Goal: Information Seeking & Learning: Learn about a topic

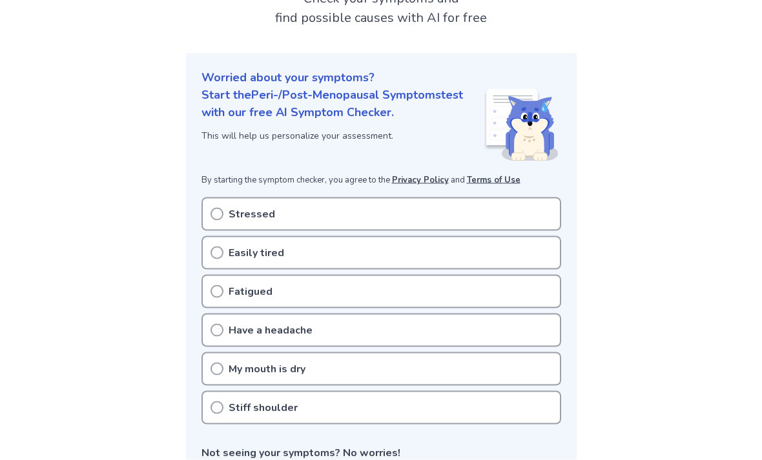
scroll to position [98, 0]
click at [527, 212] on div "Stressed" at bounding box center [381, 214] width 360 height 34
click at [526, 208] on div "Stressed" at bounding box center [381, 214] width 360 height 34
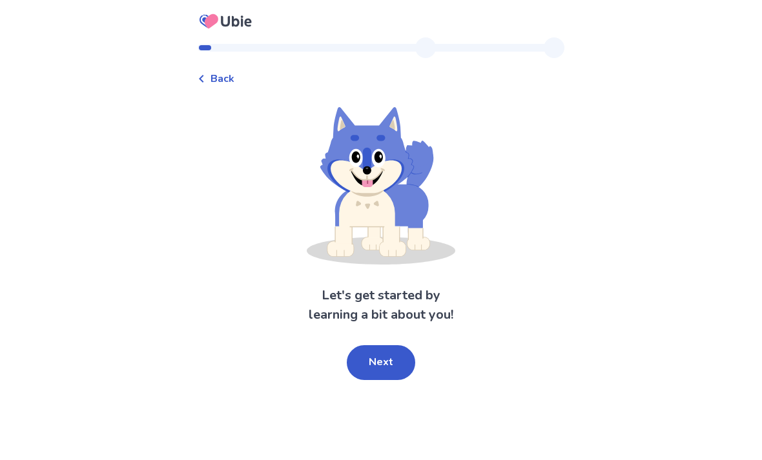
click at [395, 364] on button "Next" at bounding box center [381, 362] width 68 height 35
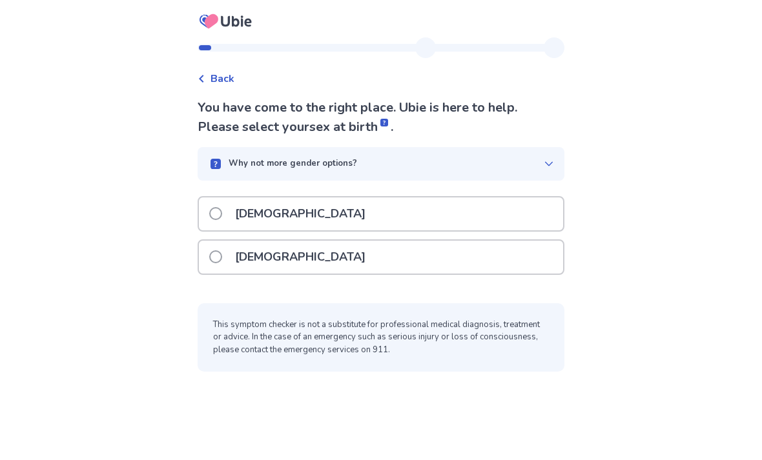
click at [491, 258] on div "Female" at bounding box center [381, 257] width 364 height 33
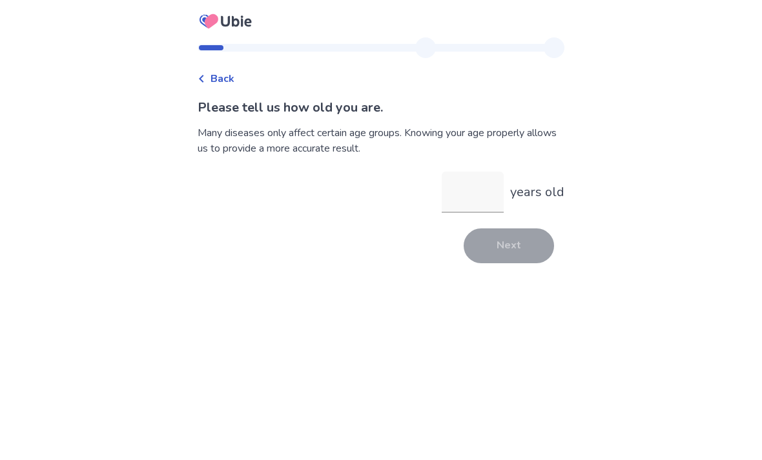
click at [480, 185] on input "years old" at bounding box center [473, 192] width 62 height 41
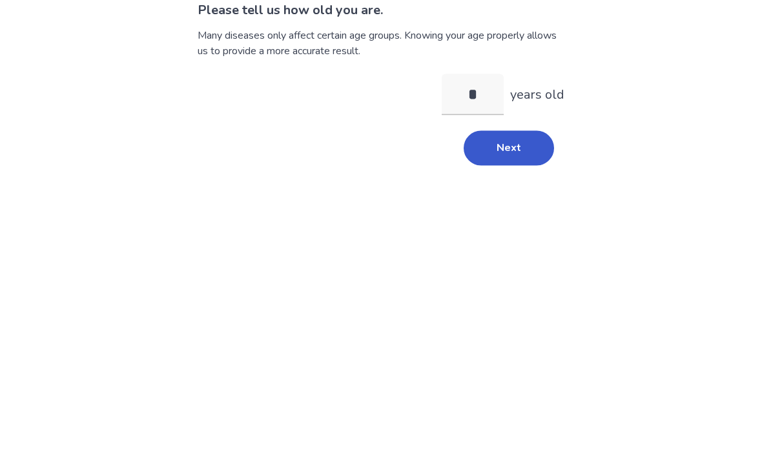
type input "**"
click at [523, 229] on button "Next" at bounding box center [508, 246] width 90 height 35
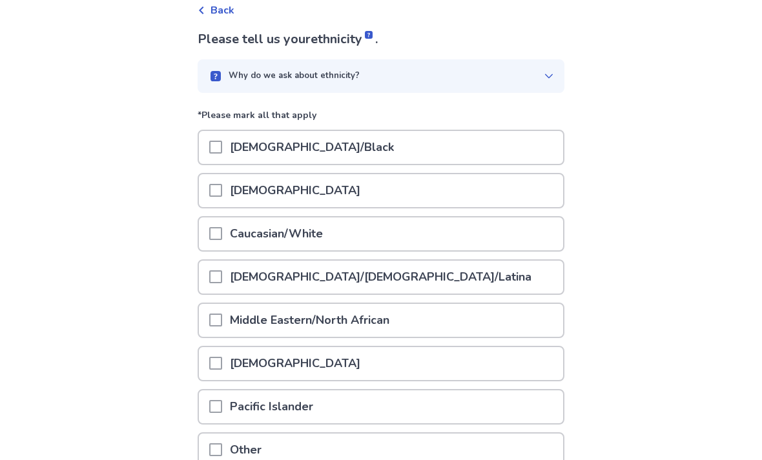
scroll to position [69, 0]
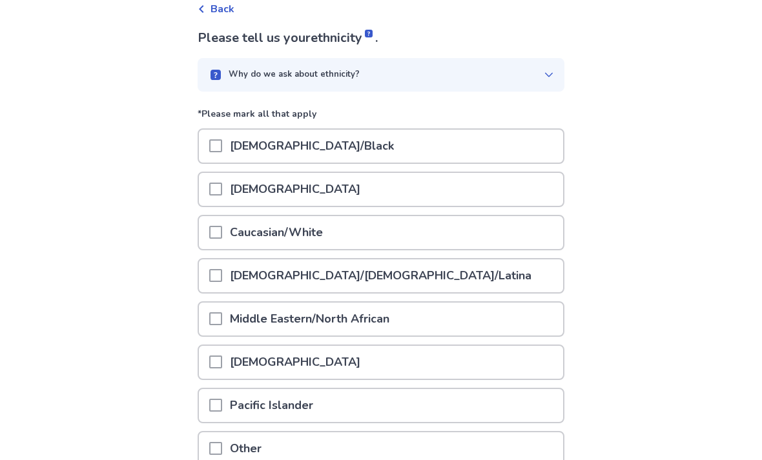
click at [339, 231] on div "Caucasian/White" at bounding box center [381, 233] width 364 height 33
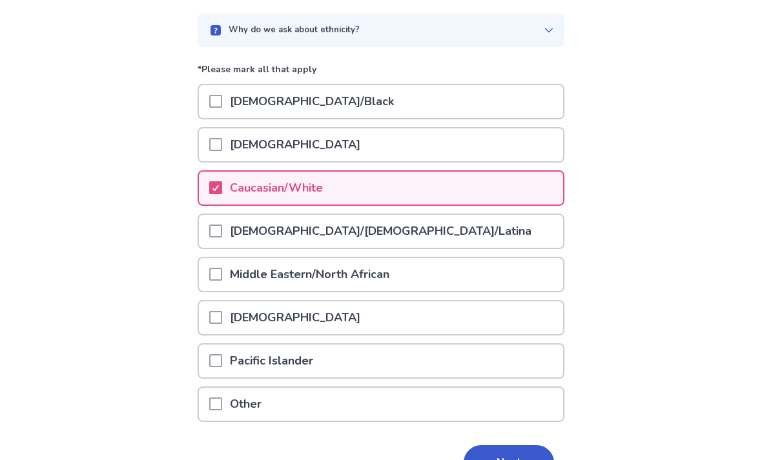
scroll to position [149, 0]
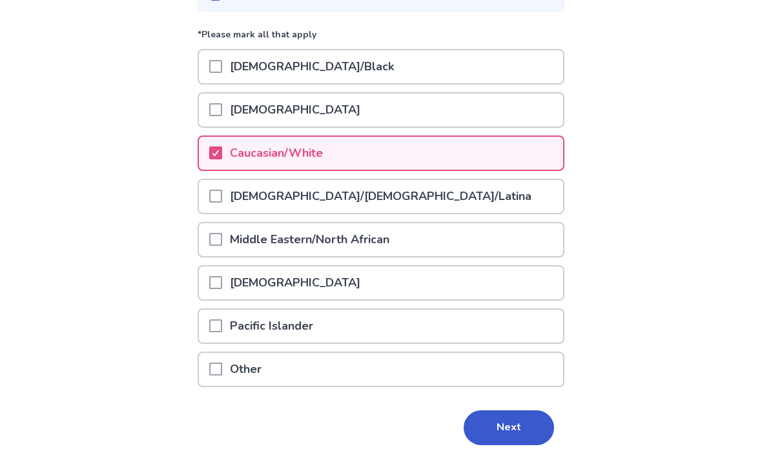
click at [522, 433] on button "Next" at bounding box center [508, 428] width 90 height 35
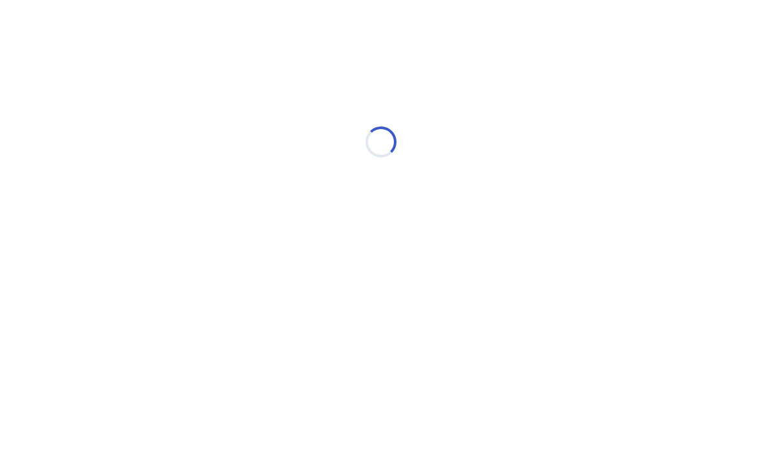
scroll to position [0, 0]
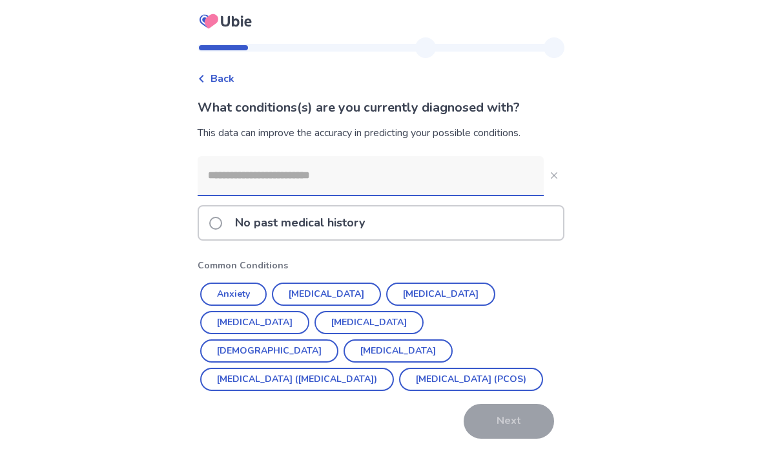
click at [473, 231] on div "No past medical history" at bounding box center [381, 223] width 364 height 33
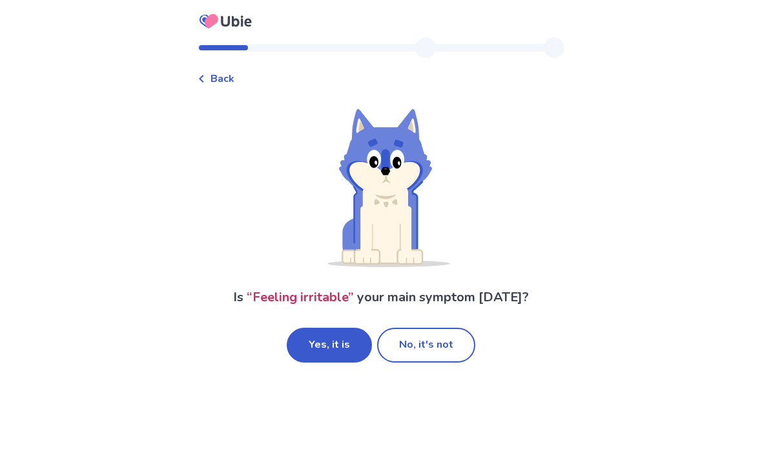
click at [346, 334] on button "Yes, it is" at bounding box center [329, 345] width 85 height 35
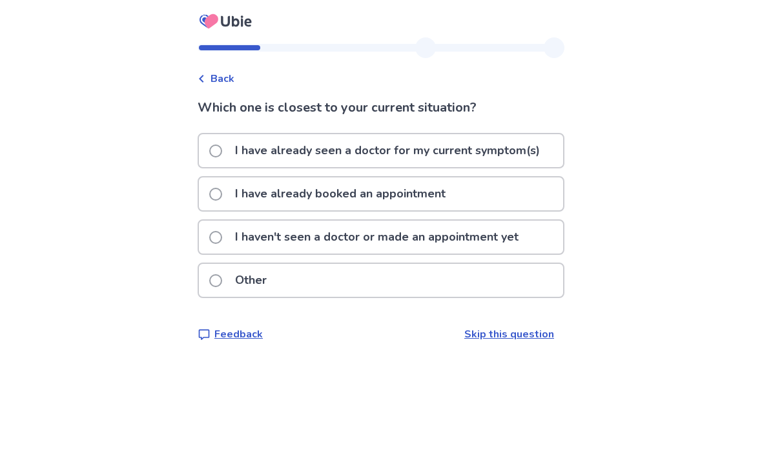
click at [505, 195] on div "I have already booked an appointment" at bounding box center [381, 194] width 364 height 33
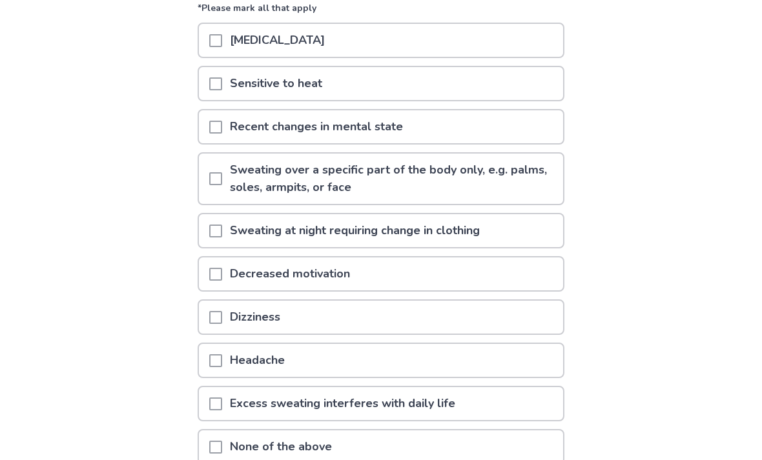
scroll to position [179, 0]
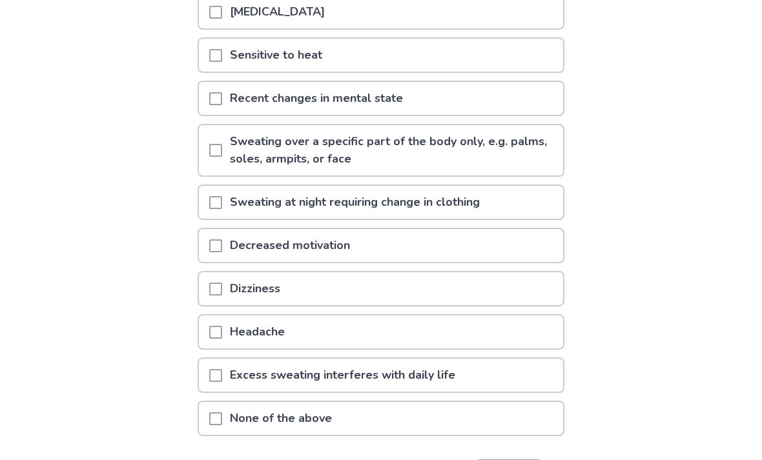
click at [498, 418] on div "None of the above" at bounding box center [381, 419] width 364 height 33
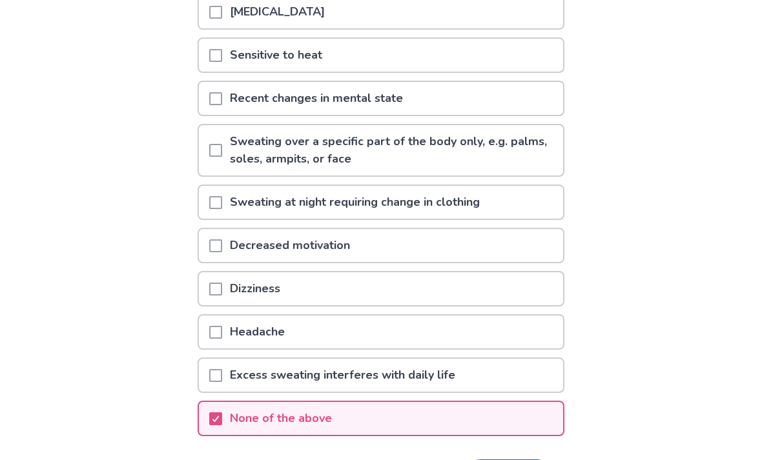
scroll to position [179, 0]
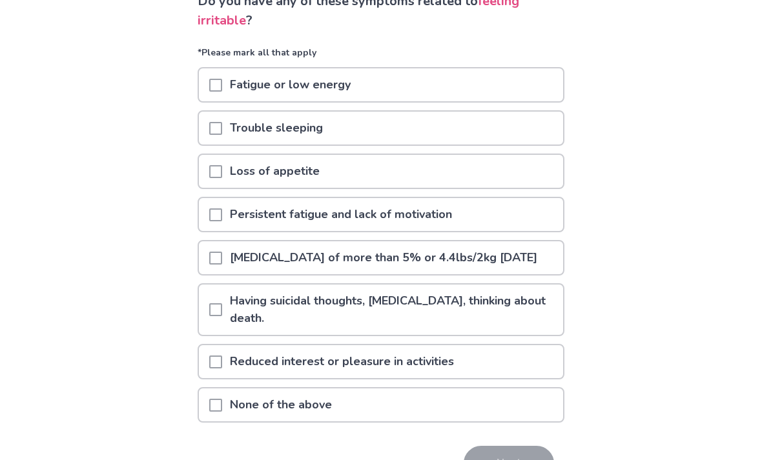
scroll to position [107, 0]
click at [482, 128] on div "Trouble sleeping" at bounding box center [381, 128] width 364 height 33
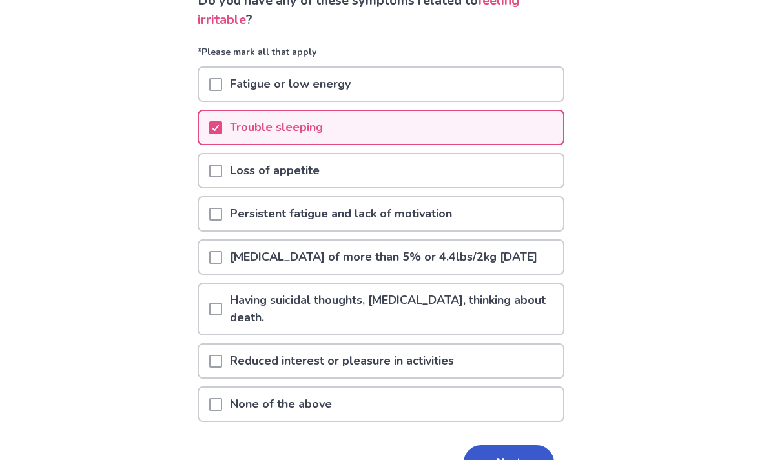
scroll to position [107, 0]
click at [523, 460] on button "Next" at bounding box center [508, 462] width 90 height 35
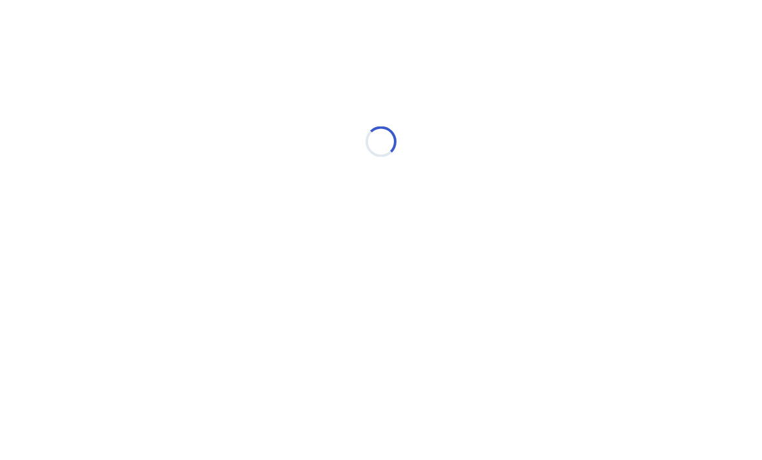
scroll to position [0, 0]
select select "*"
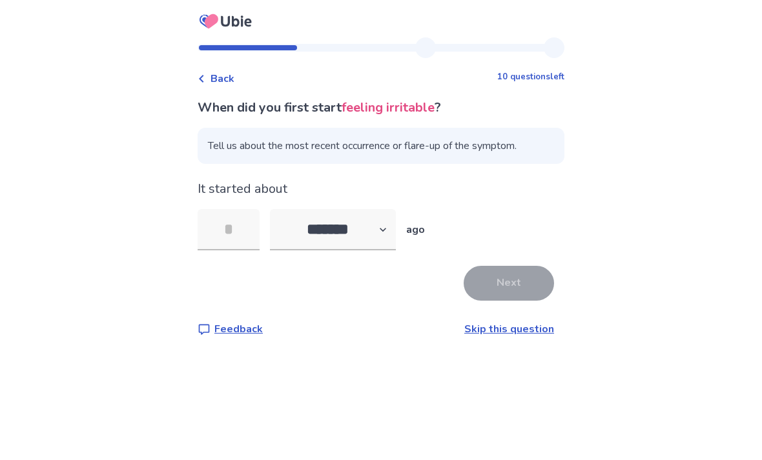
click at [245, 227] on input "tel" at bounding box center [229, 229] width 62 height 41
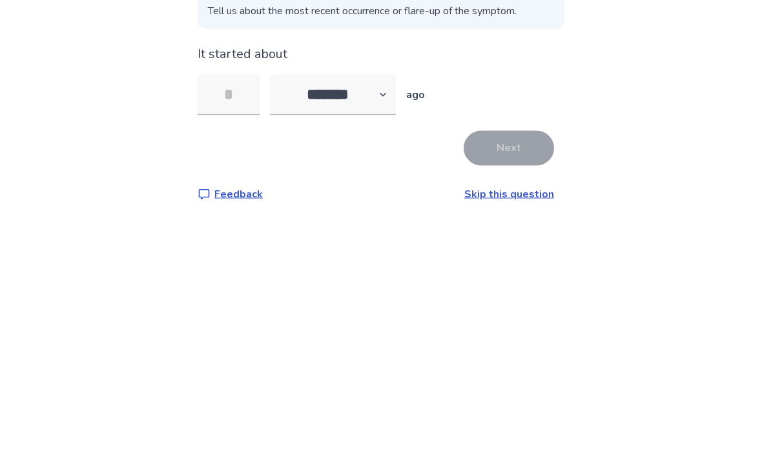
scroll to position [41, 0]
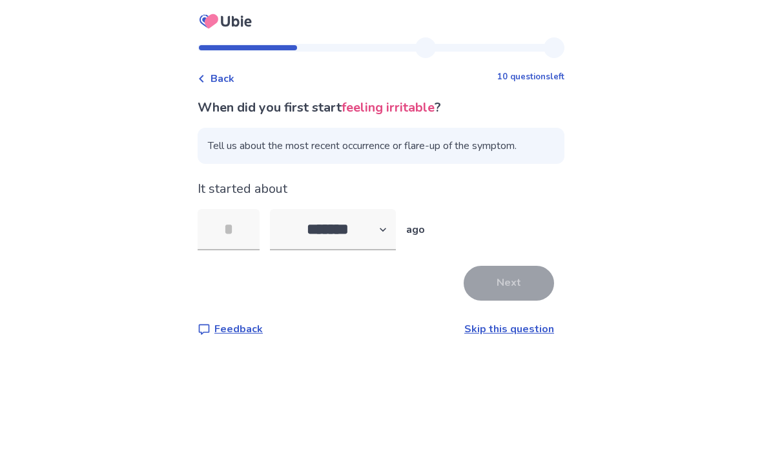
click at [522, 322] on link "Skip this question" at bounding box center [509, 329] width 90 height 14
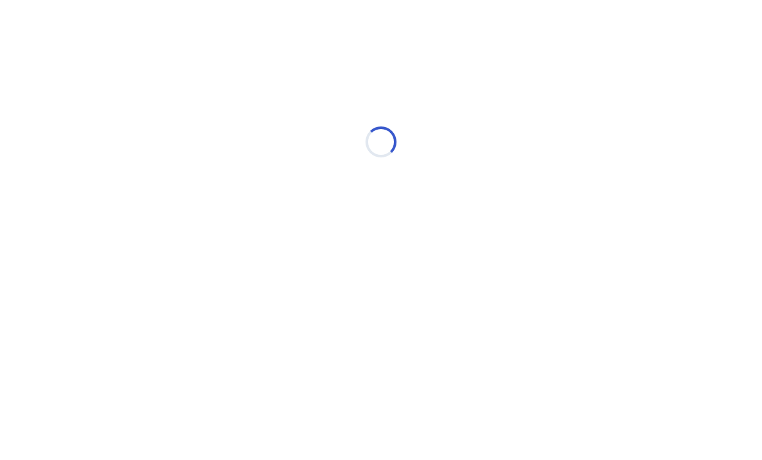
scroll to position [0, 0]
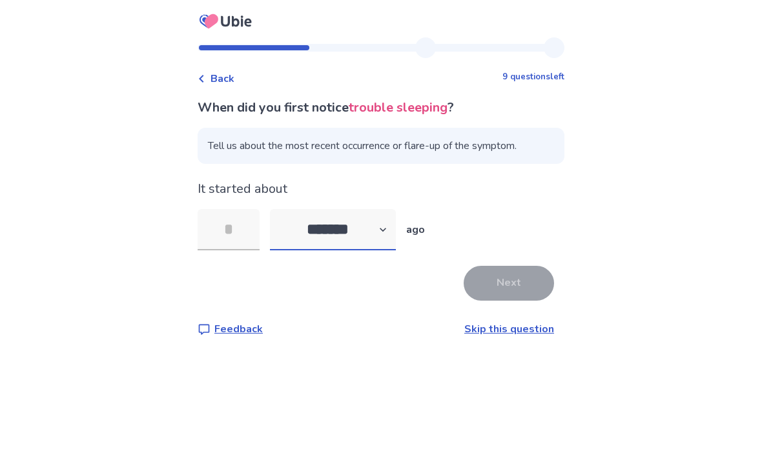
click at [391, 239] on select "******* ****** ******* ******** *******" at bounding box center [333, 229] width 126 height 41
select select "*"
click at [250, 237] on input "tel" at bounding box center [229, 229] width 62 height 41
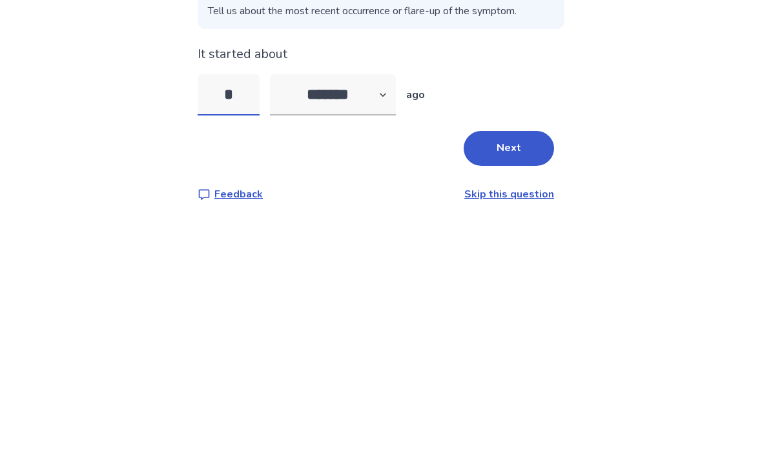
type input "**"
click at [520, 266] on button "Next" at bounding box center [508, 283] width 90 height 35
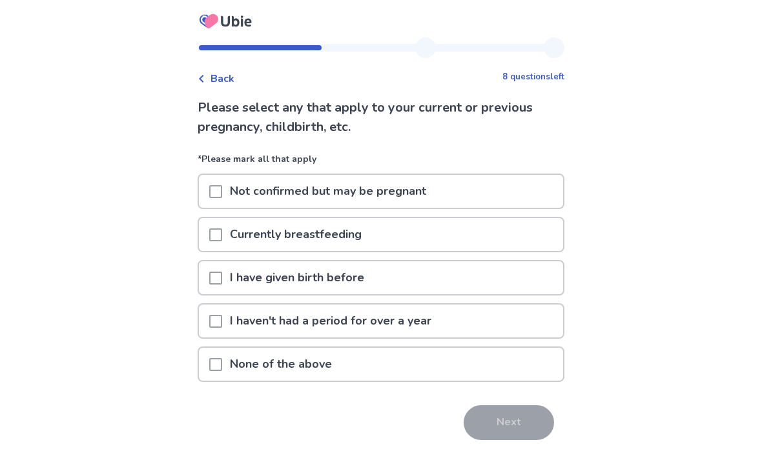
click at [222, 193] on span at bounding box center [215, 191] width 13 height 13
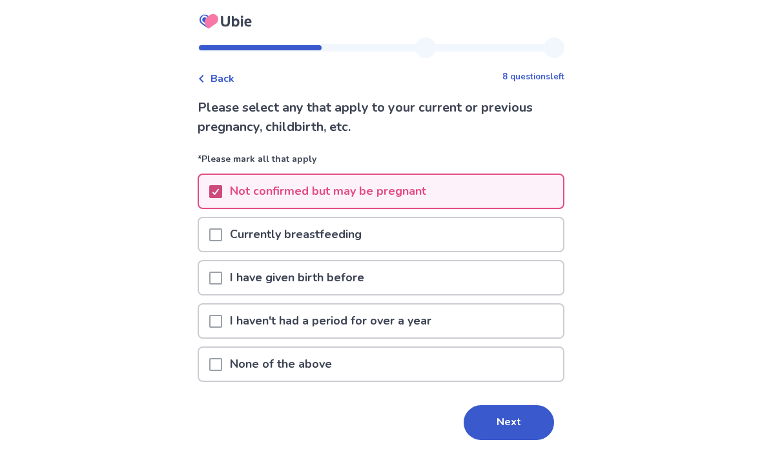
click at [221, 376] on div at bounding box center [215, 364] width 13 height 33
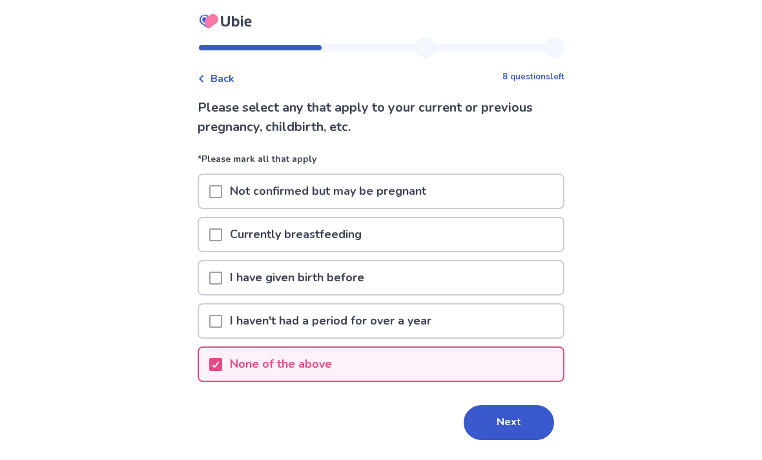
click at [507, 427] on button "Next" at bounding box center [508, 422] width 90 height 35
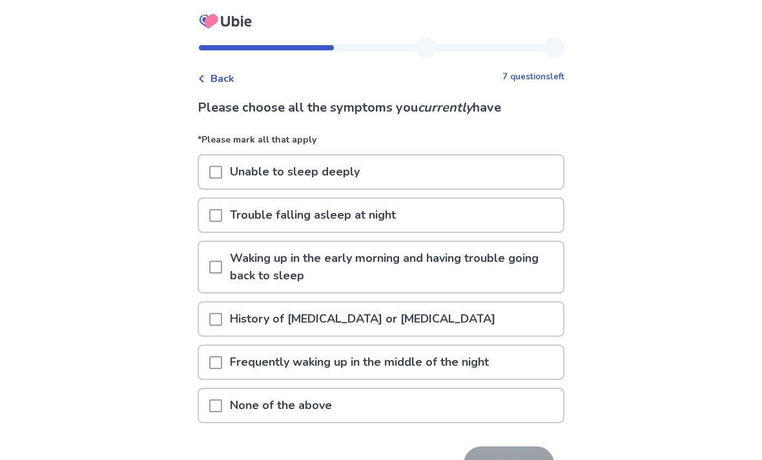
click at [213, 365] on div "Frequently waking up in the middle of the night" at bounding box center [381, 362] width 364 height 33
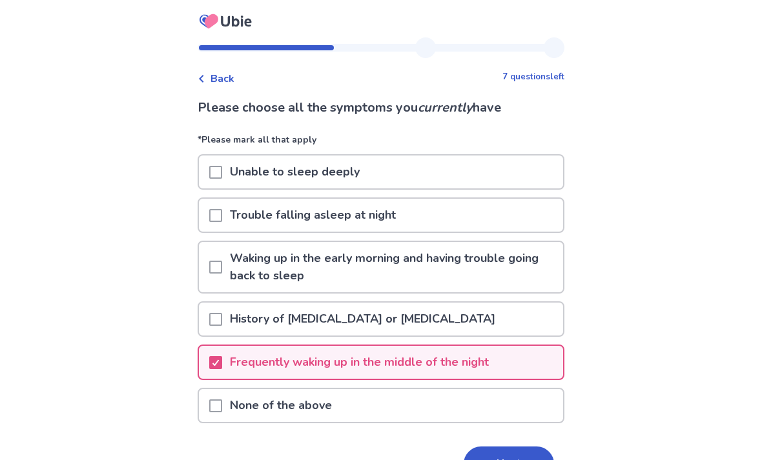
click at [515, 454] on button "Next" at bounding box center [508, 464] width 90 height 35
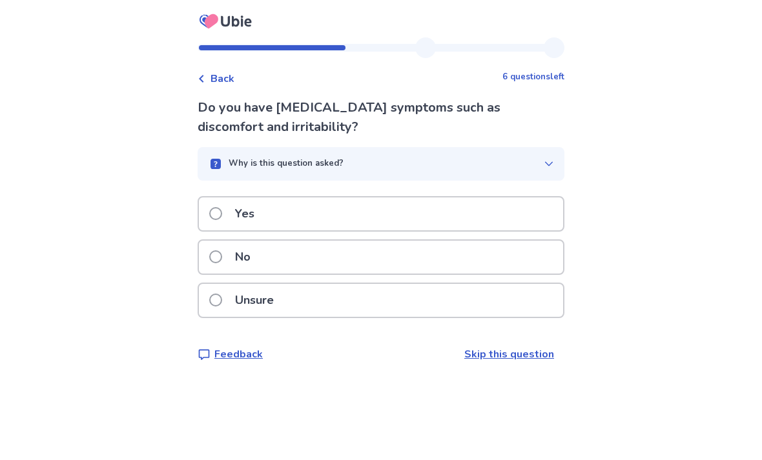
click at [373, 218] on div "Yes" at bounding box center [381, 214] width 364 height 33
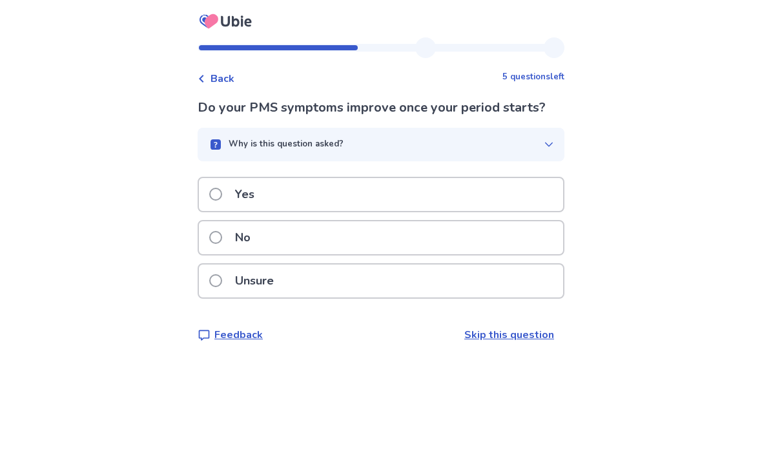
click at [450, 188] on div "Yes" at bounding box center [381, 194] width 364 height 33
click at [423, 238] on div "No" at bounding box center [381, 237] width 364 height 33
click at [492, 236] on div "No" at bounding box center [381, 237] width 364 height 33
click at [440, 281] on div "Unsure" at bounding box center [381, 281] width 364 height 33
click at [449, 244] on div "No" at bounding box center [381, 237] width 364 height 33
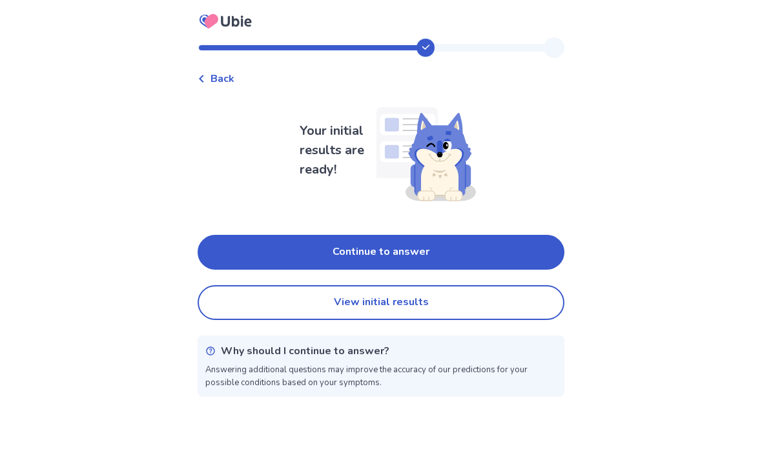
click at [471, 256] on button "Continue to answer" at bounding box center [381, 252] width 367 height 35
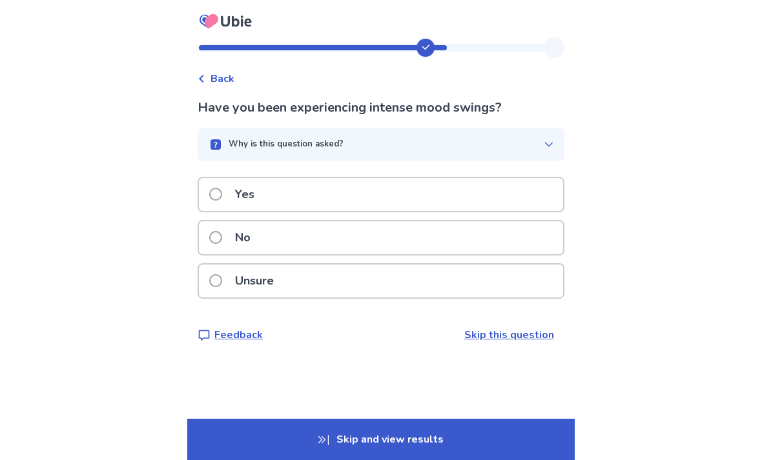
click at [476, 245] on div "No" at bounding box center [381, 237] width 364 height 33
click at [481, 195] on div "Yes" at bounding box center [381, 194] width 364 height 33
click at [466, 239] on div "No" at bounding box center [381, 237] width 364 height 33
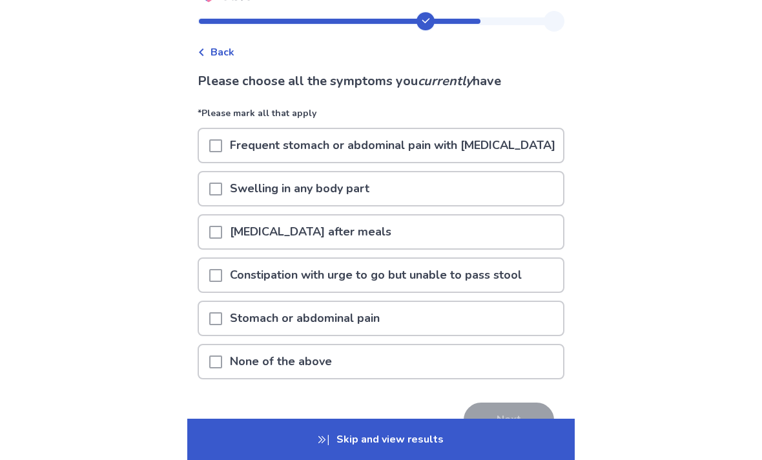
scroll to position [43, 0]
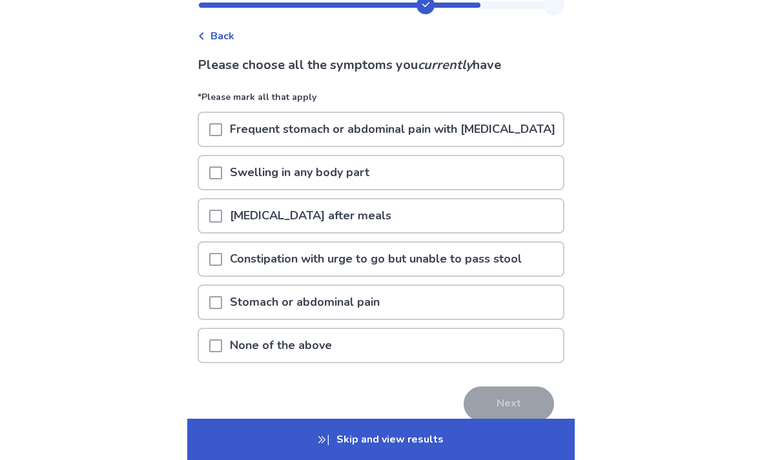
click at [220, 223] on span at bounding box center [215, 216] width 13 height 13
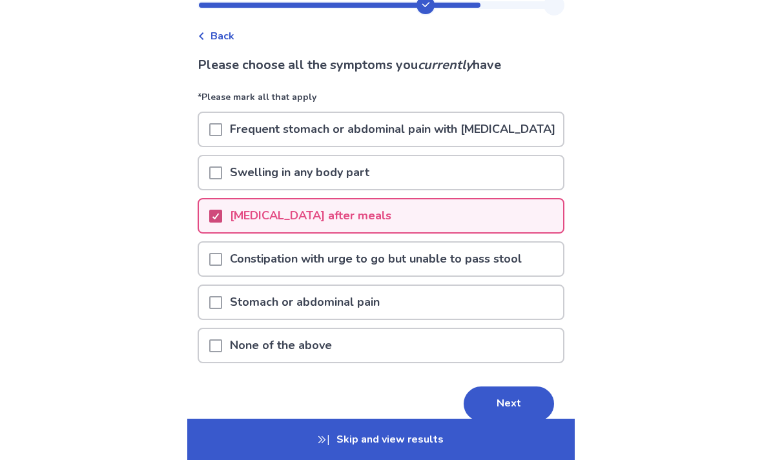
click at [507, 422] on button "Next" at bounding box center [508, 404] width 90 height 35
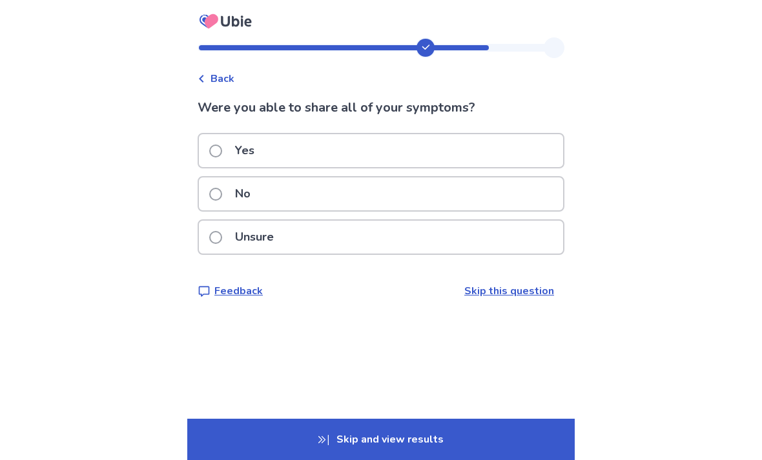
click at [481, 199] on div "No" at bounding box center [381, 194] width 364 height 33
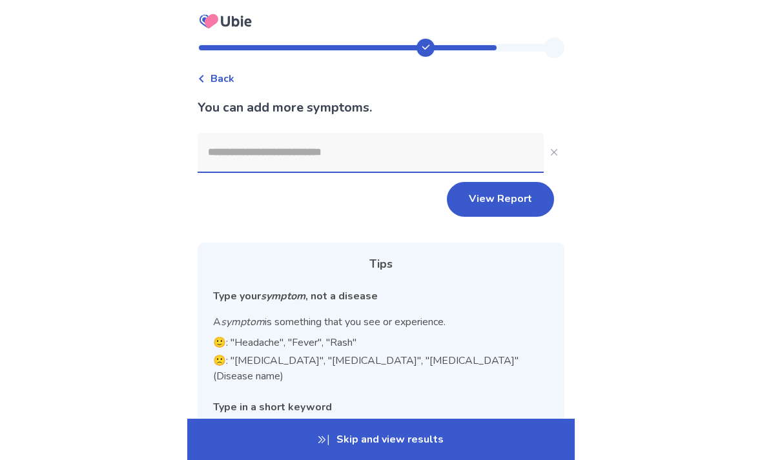
click at [431, 156] on input at bounding box center [371, 152] width 346 height 39
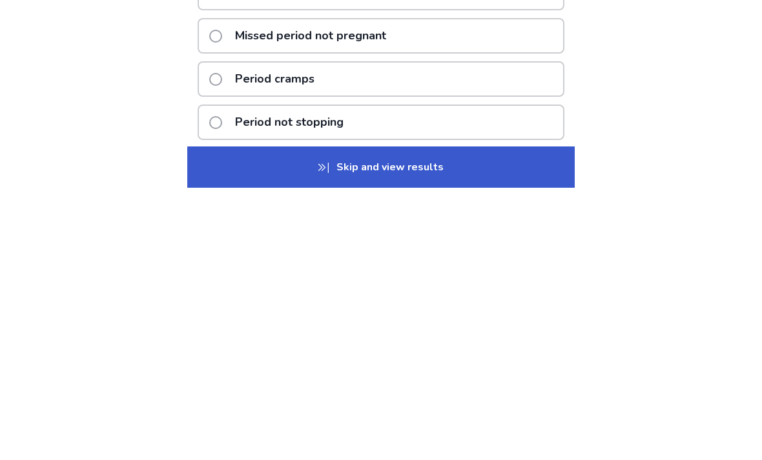
scroll to position [2, 0]
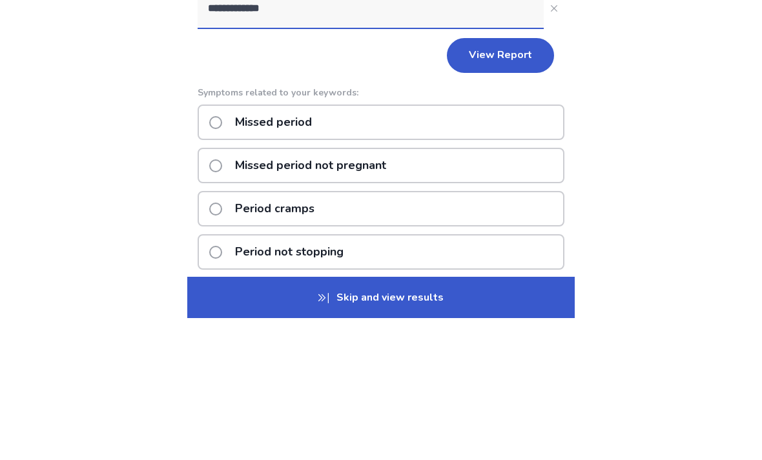
type input "**********"
click at [222, 258] on span at bounding box center [215, 264] width 13 height 13
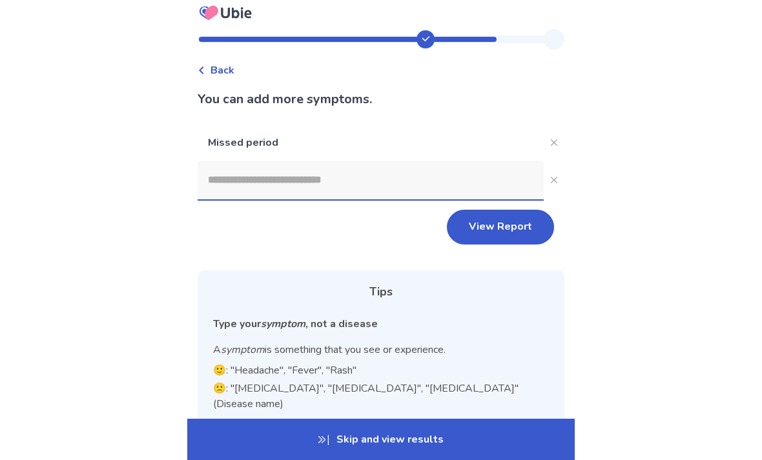
scroll to position [0, 0]
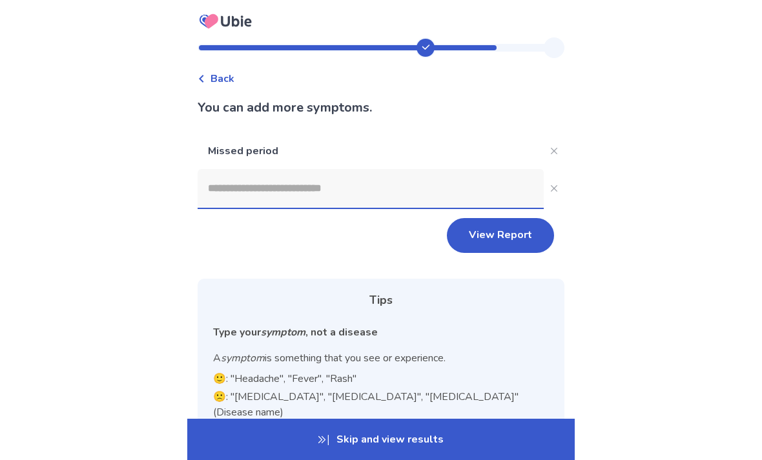
click at [326, 198] on input at bounding box center [371, 188] width 346 height 39
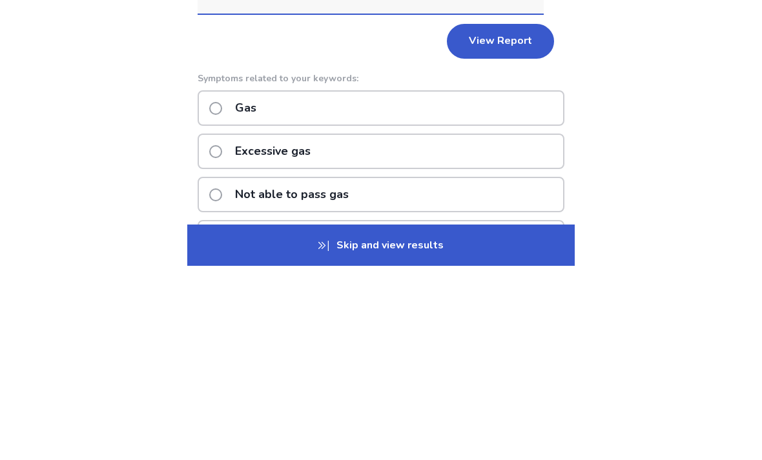
type input "***"
click at [480, 285] on div "Gas" at bounding box center [381, 303] width 367 height 36
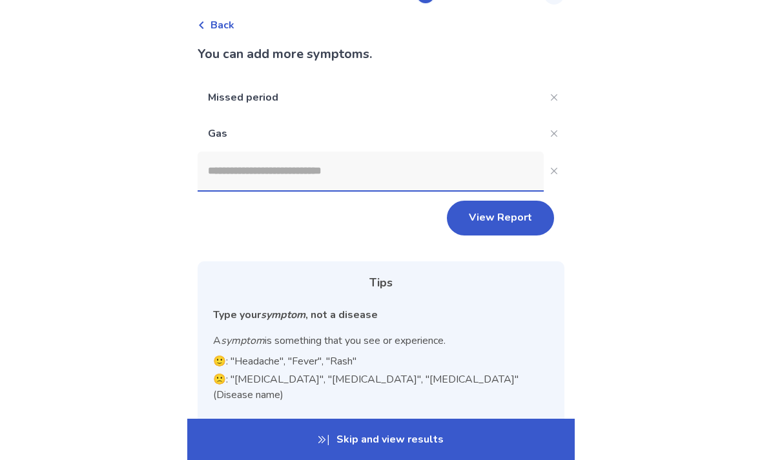
scroll to position [53, 0]
click at [385, 170] on input at bounding box center [371, 171] width 346 height 39
type input "*"
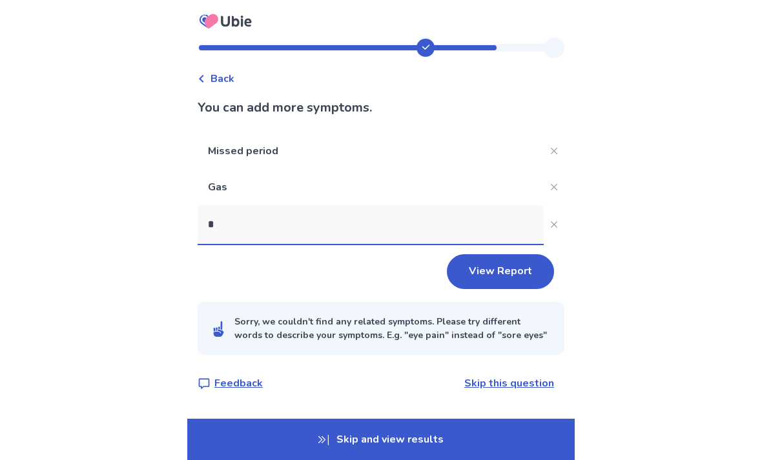
scroll to position [0, 0]
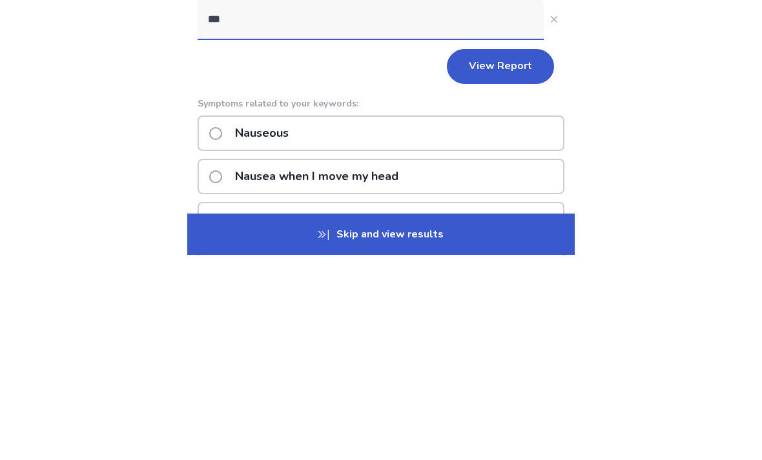
type input "***"
click at [508, 321] on div "Nauseous" at bounding box center [381, 339] width 367 height 36
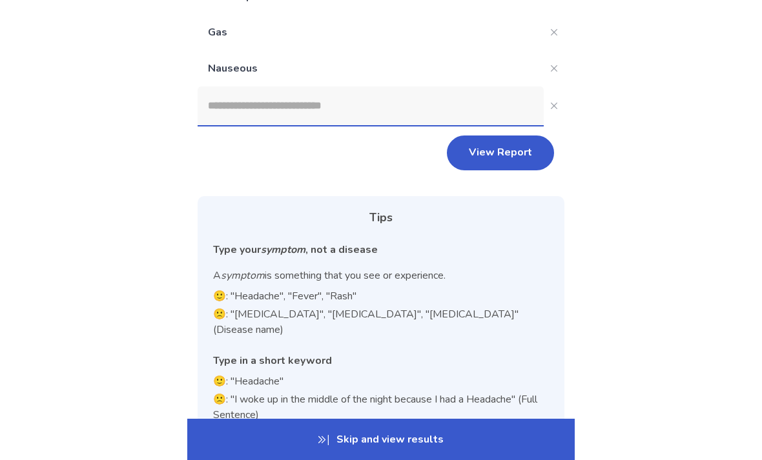
scroll to position [172, 0]
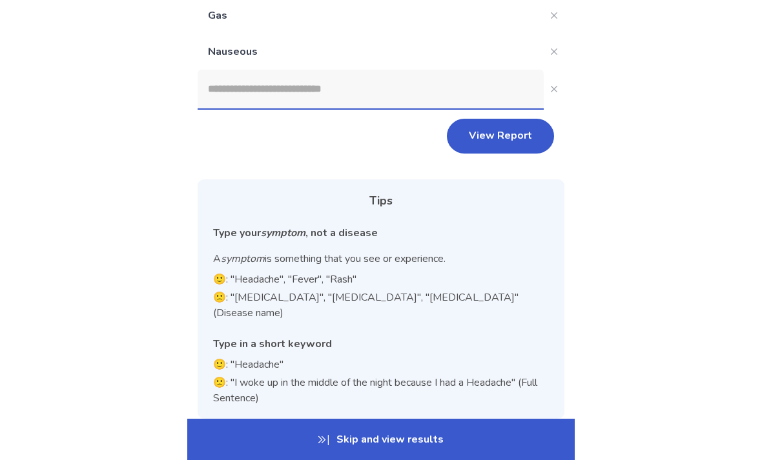
click at [504, 134] on button "View Report" at bounding box center [500, 136] width 107 height 35
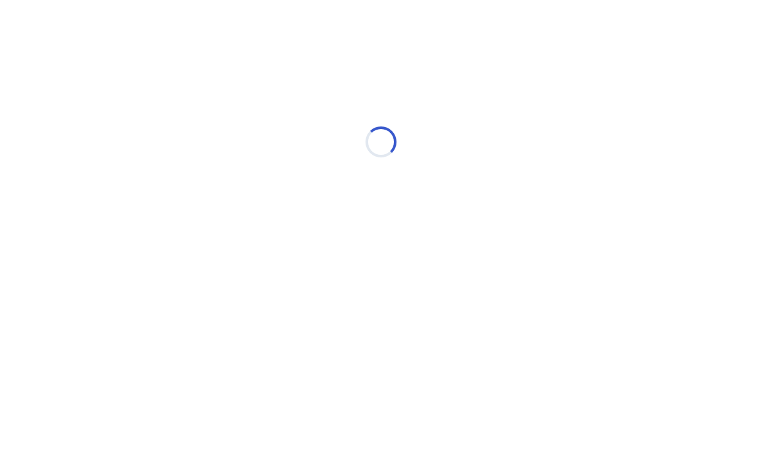
scroll to position [0, 0]
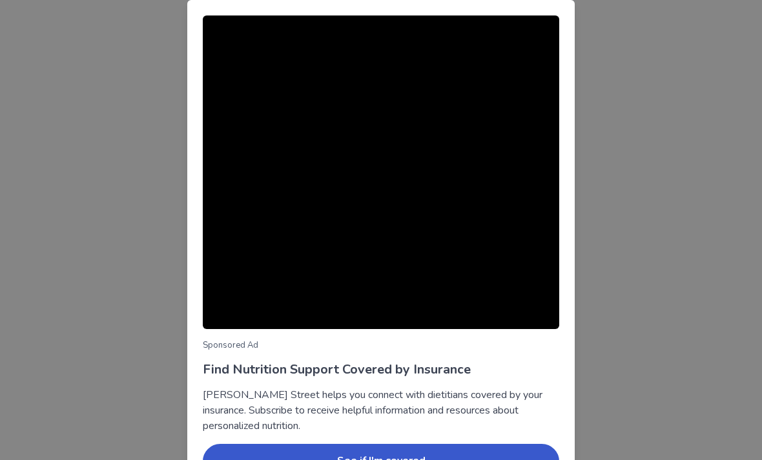
scroll to position [76, 0]
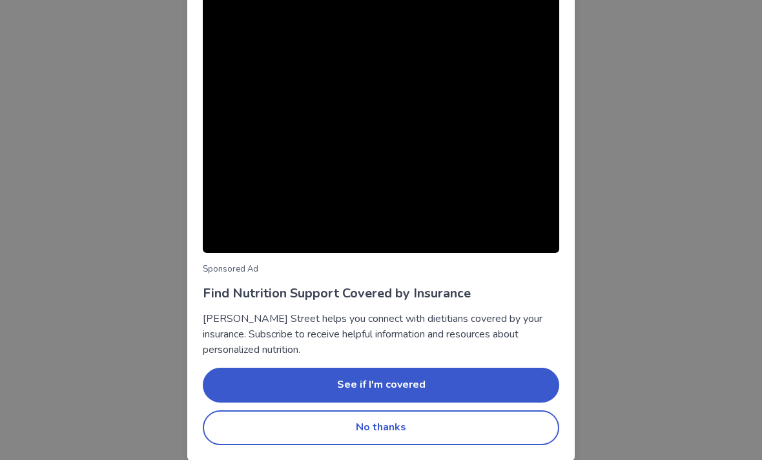
click at [425, 430] on button "No thanks" at bounding box center [381, 428] width 356 height 35
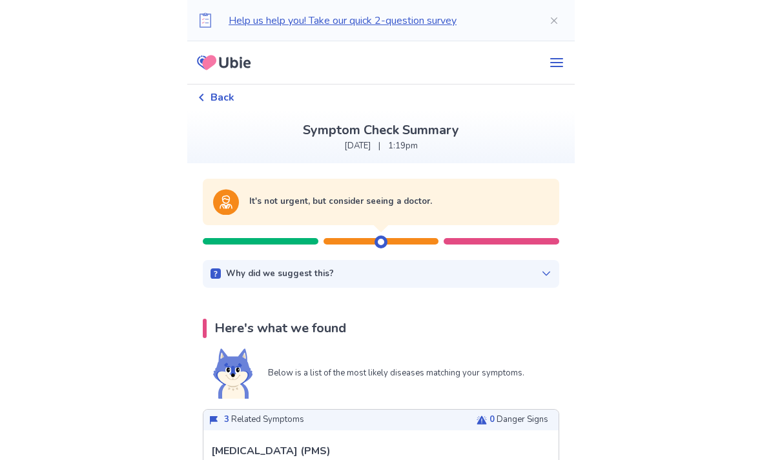
click at [541, 272] on icon at bounding box center [546, 274] width 10 height 10
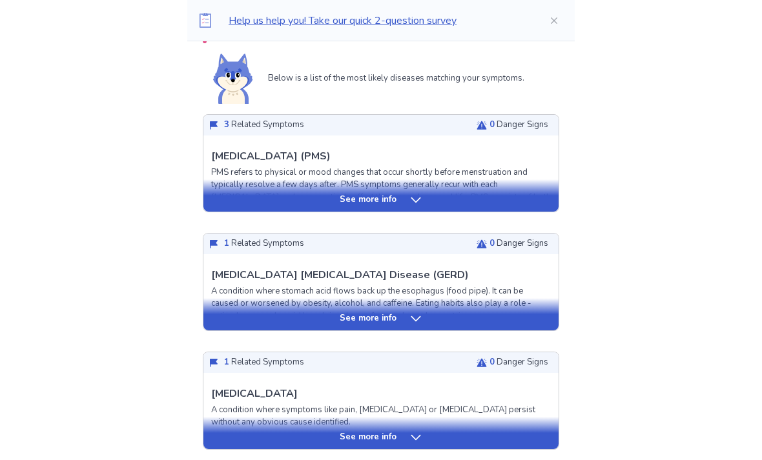
scroll to position [361, 0]
